Goal: Task Accomplishment & Management: Use online tool/utility

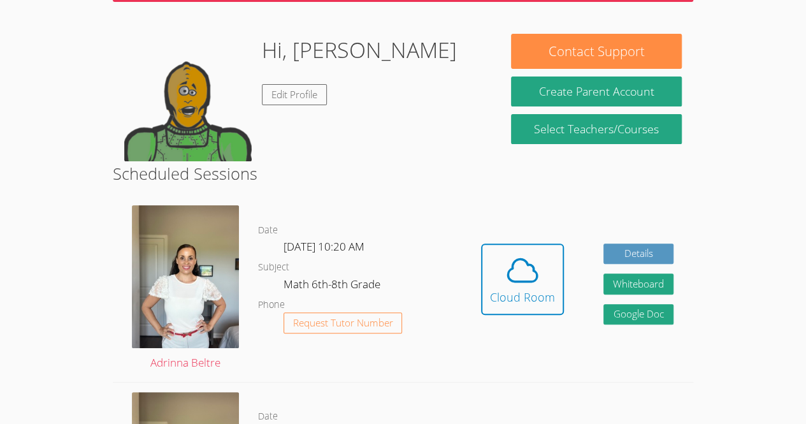
scroll to position [90, 0]
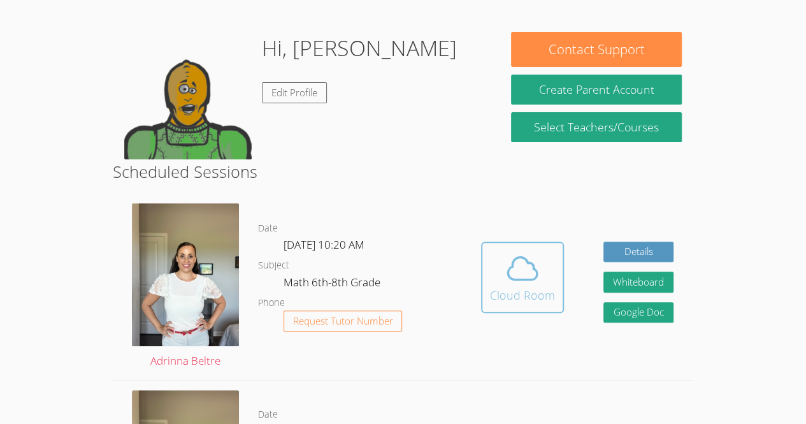
click at [540, 279] on span at bounding box center [522, 268] width 65 height 36
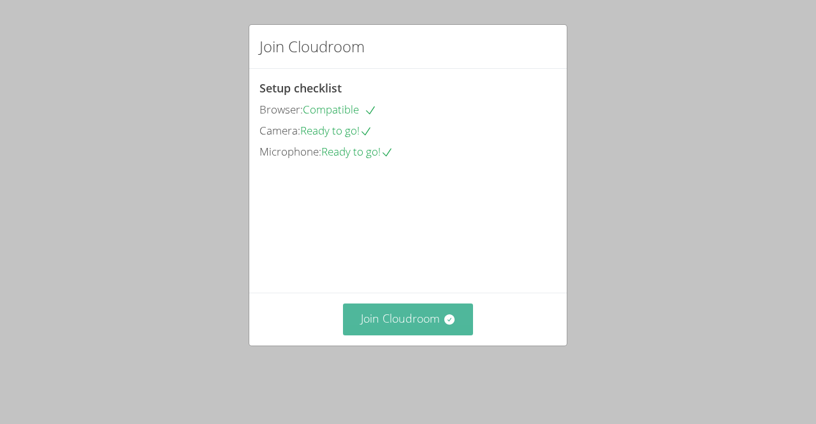
click at [447, 326] on icon at bounding box center [449, 319] width 13 height 13
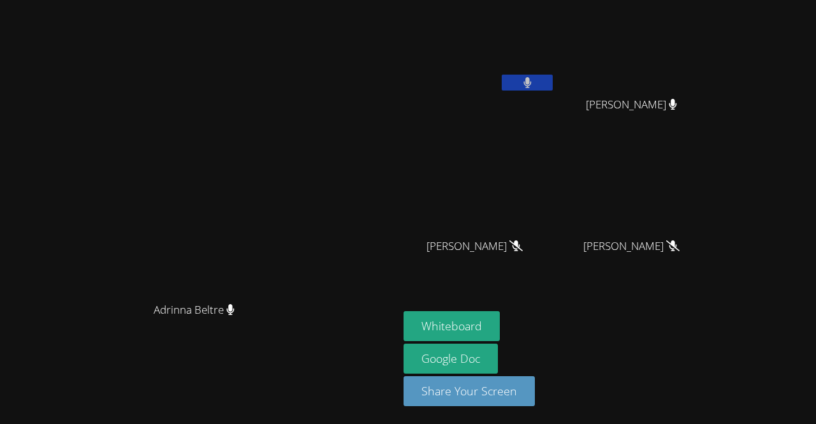
click at [531, 83] on icon at bounding box center [527, 82] width 8 height 11
click at [500, 326] on button "Whiteboard" at bounding box center [451, 326] width 96 height 30
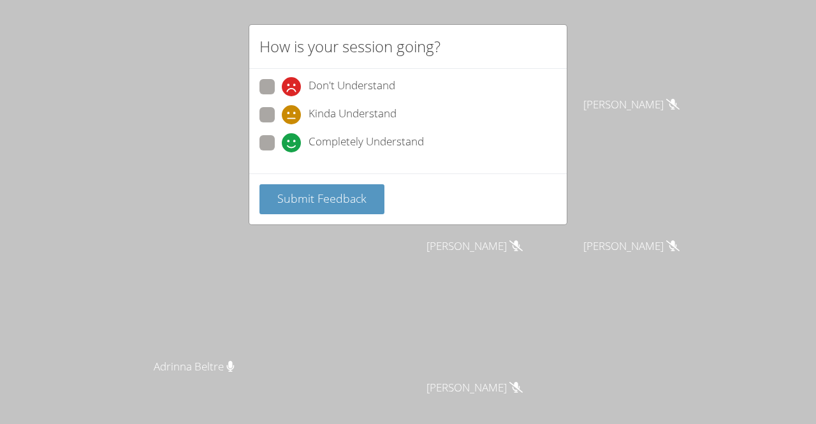
click at [282, 152] on span at bounding box center [282, 152] width 0 height 0
click at [282, 145] on input "Completely Understand" at bounding box center [287, 140] width 11 height 11
radio input "true"
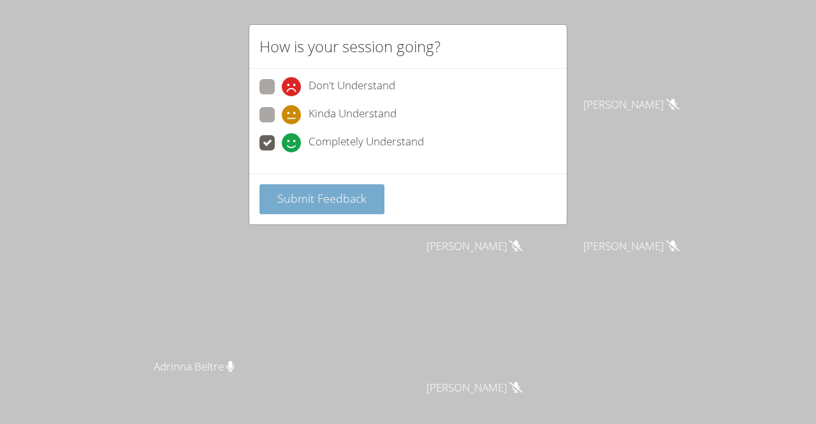
click at [343, 206] on button "Submit Feedback" at bounding box center [321, 199] width 125 height 30
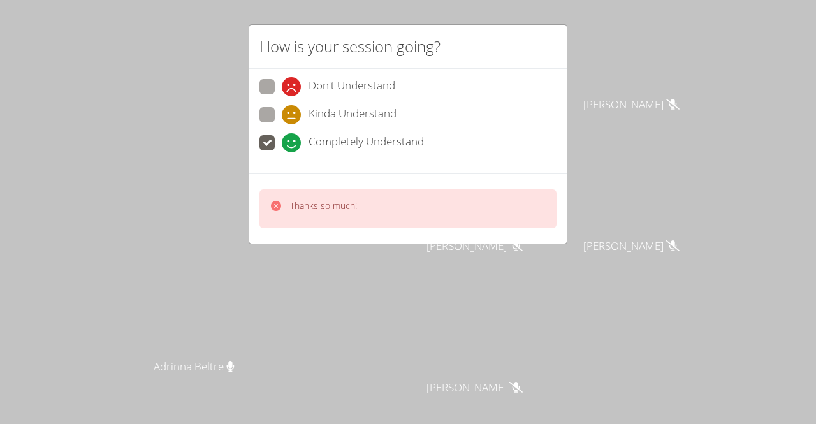
click at [450, 226] on div "Thanks so much!" at bounding box center [407, 208] width 297 height 39
click at [554, 38] on div "How is your session going?" at bounding box center [407, 47] width 317 height 44
click at [520, 164] on div "Don't Understand Kinda Understand Completely Understand" at bounding box center [407, 121] width 317 height 104
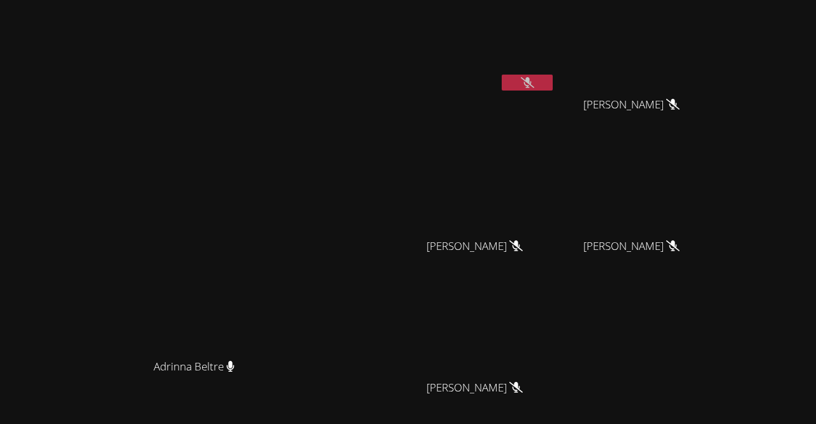
scroll to position [112, 0]
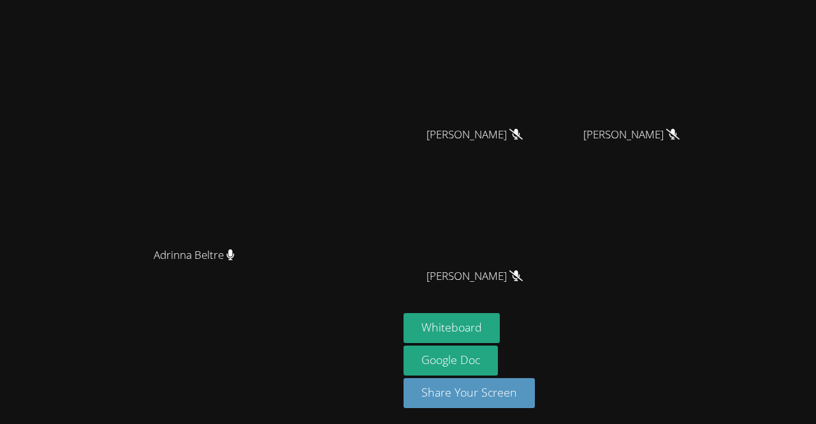
click at [555, 181] on video at bounding box center [479, 218] width 152 height 85
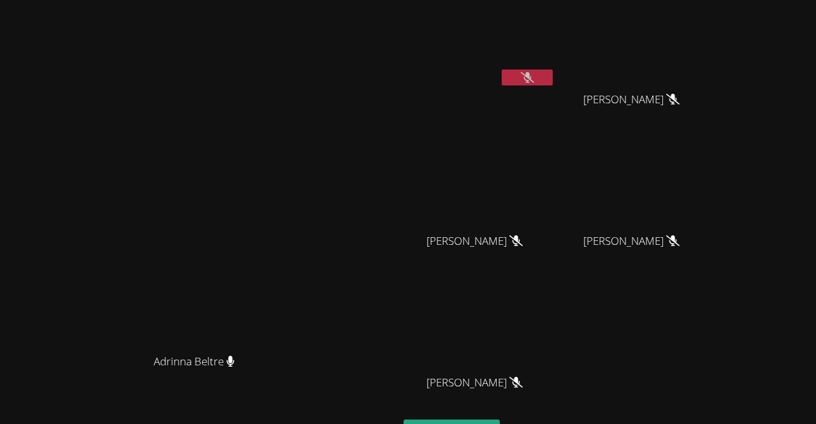
scroll to position [0, 0]
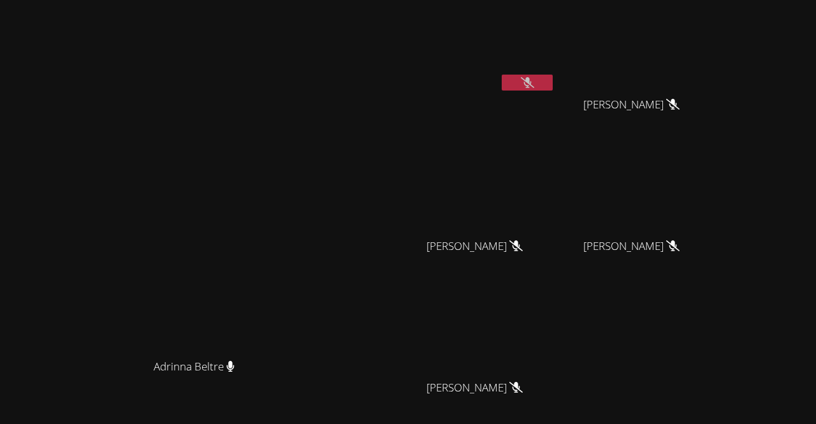
click at [552, 83] on button at bounding box center [526, 83] width 51 height 16
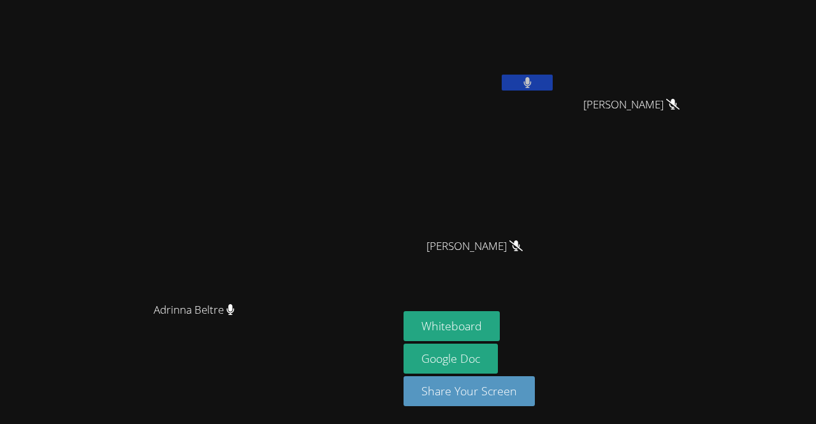
click at [552, 76] on button at bounding box center [526, 83] width 51 height 16
